Goal: Entertainment & Leisure: Consume media (video, audio)

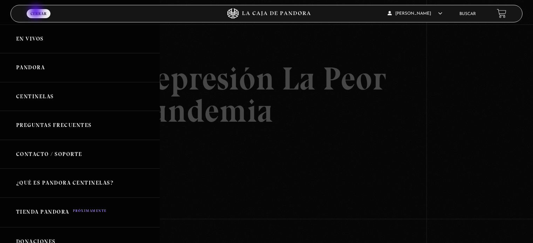
scroll to position [86, 0]
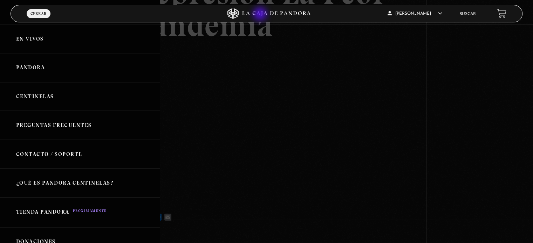
click at [261, 15] on icon at bounding box center [266, 13] width 160 height 11
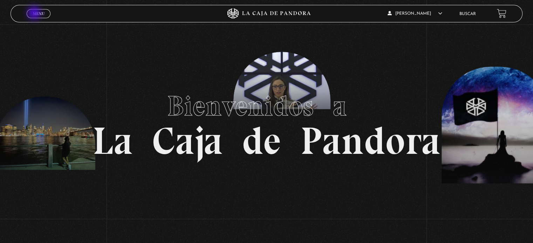
click at [35, 14] on span "Menu" at bounding box center [39, 14] width 12 height 4
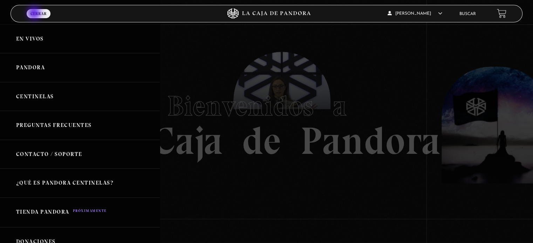
click at [35, 68] on link "Pandora" at bounding box center [80, 67] width 160 height 29
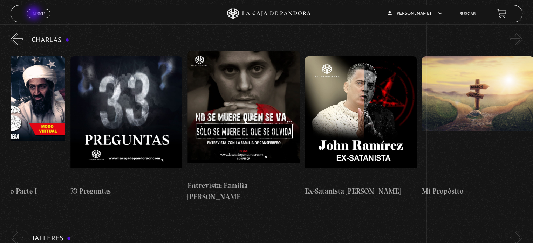
scroll to position [0, 292]
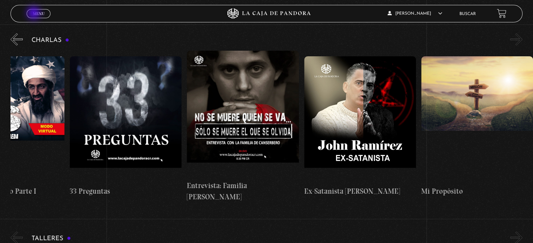
click at [475, 93] on figure at bounding box center [477, 119] width 112 height 126
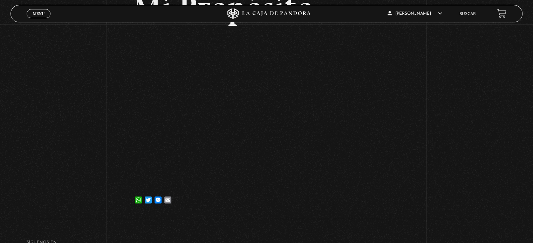
scroll to position [71, 0]
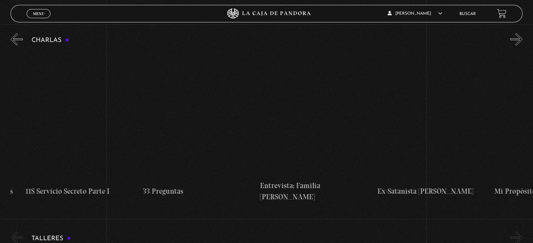
scroll to position [0, 292]
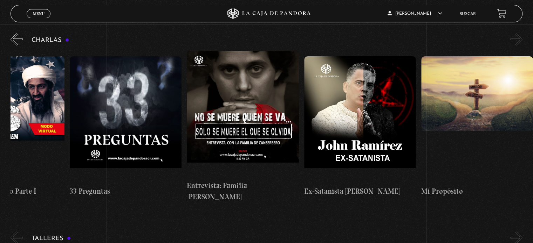
click at [521, 43] on button "»" at bounding box center [516, 39] width 12 height 12
click at [521, 35] on button "»" at bounding box center [516, 39] width 12 height 12
click at [522, 40] on button "»" at bounding box center [516, 39] width 12 height 12
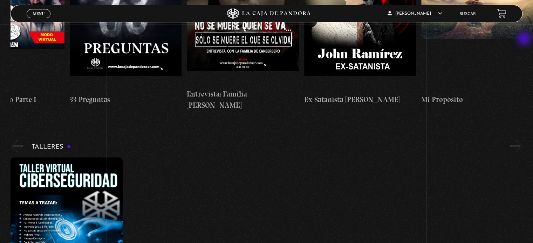
scroll to position [210, 0]
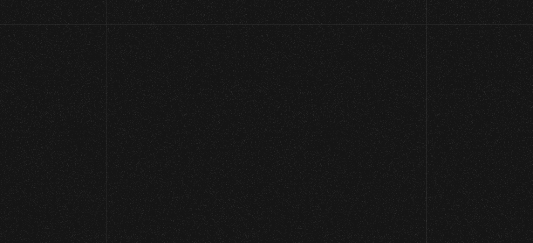
scroll to position [74, 0]
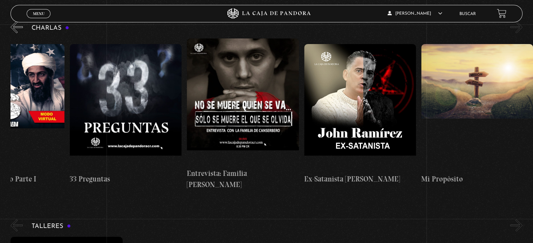
scroll to position [88, 0]
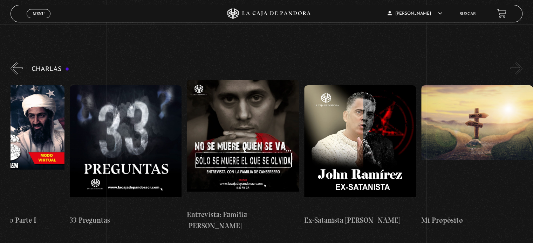
click at [522, 68] on button "»" at bounding box center [516, 68] width 12 height 12
click at [521, 64] on button "»" at bounding box center [516, 68] width 12 height 12
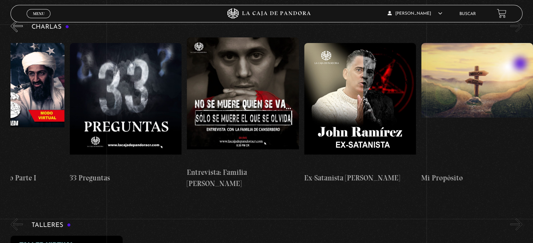
scroll to position [137, 0]
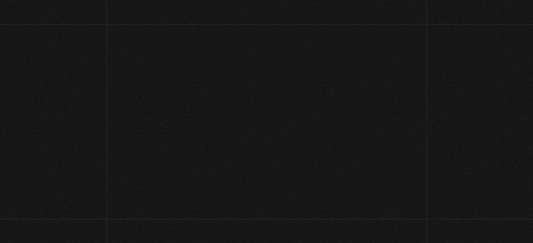
scroll to position [78, 0]
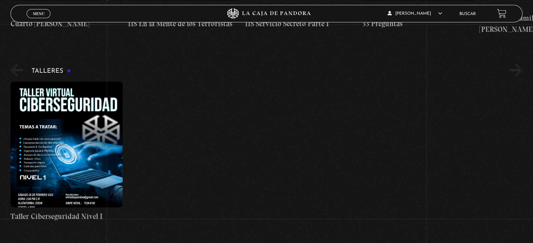
scroll to position [285, 0]
click at [11, 64] on button "«" at bounding box center [17, 70] width 12 height 12
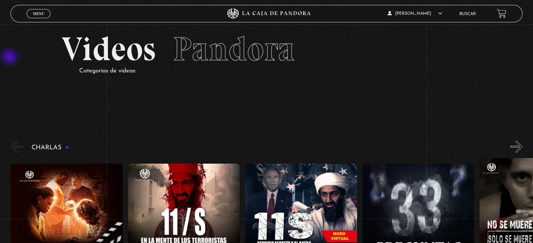
scroll to position [0, 0]
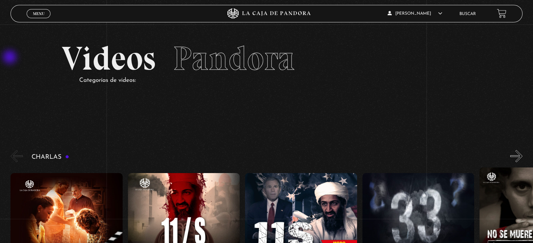
click at [15, 152] on button "«" at bounding box center [17, 156] width 12 height 12
click at [18, 154] on button "«" at bounding box center [17, 156] width 12 height 12
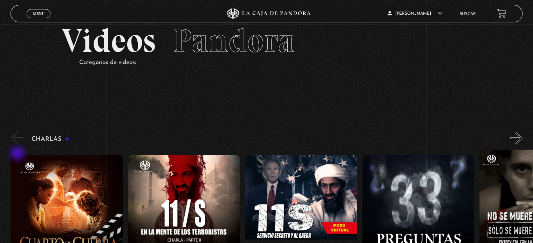
scroll to position [72, 0]
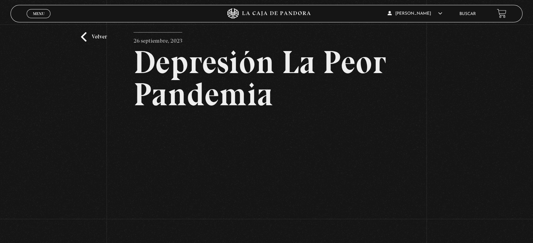
scroll to position [15, 0]
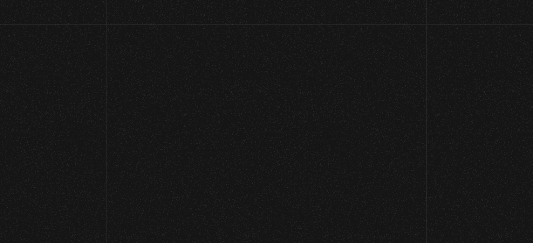
scroll to position [94, 0]
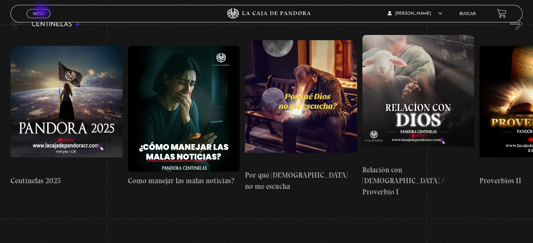
click at [42, 12] on span "Menu" at bounding box center [39, 14] width 12 height 4
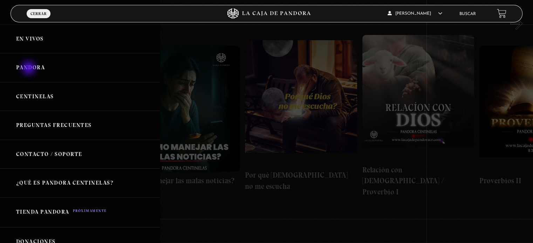
click at [29, 69] on link "Pandora" at bounding box center [80, 67] width 160 height 29
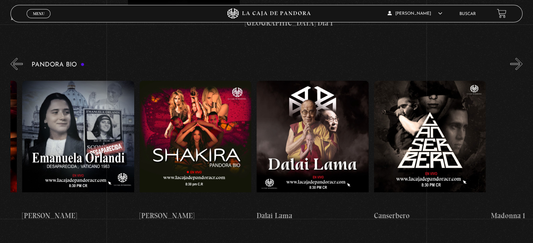
scroll to position [0, 233]
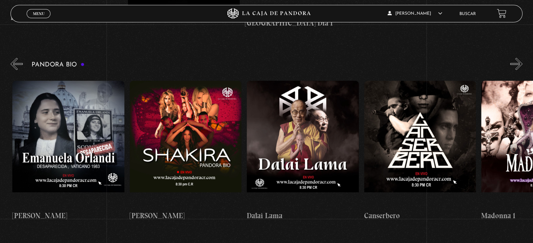
click at [192, 102] on figure at bounding box center [186, 144] width 112 height 126
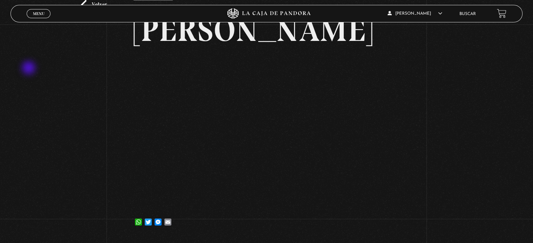
scroll to position [52, 0]
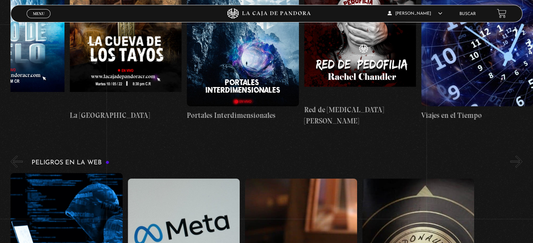
scroll to position [1586, 0]
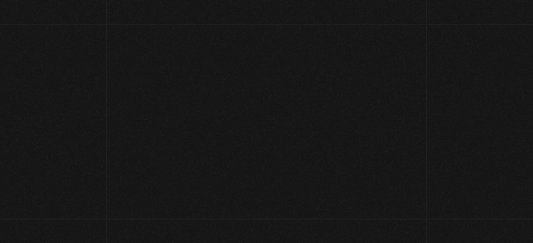
scroll to position [52, 0]
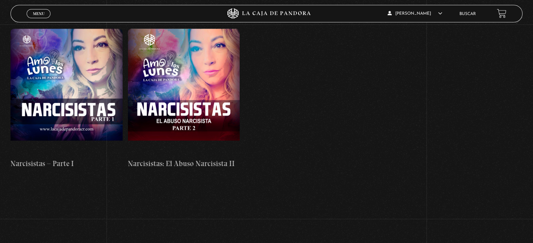
scroll to position [3118, 0]
